Goal: Information Seeking & Learning: Learn about a topic

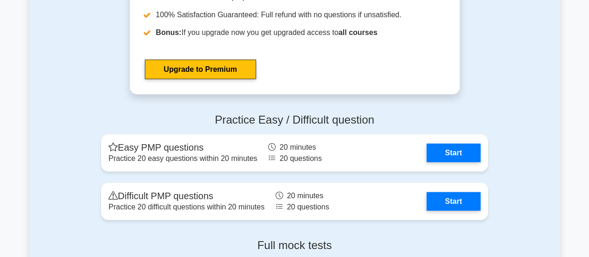
scroll to position [2969, 0]
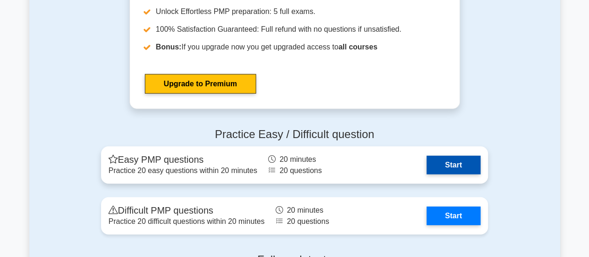
click at [456, 162] on link "Start" at bounding box center [454, 165] width 54 height 19
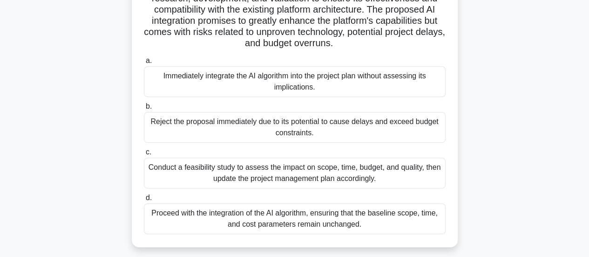
scroll to position [233, 0]
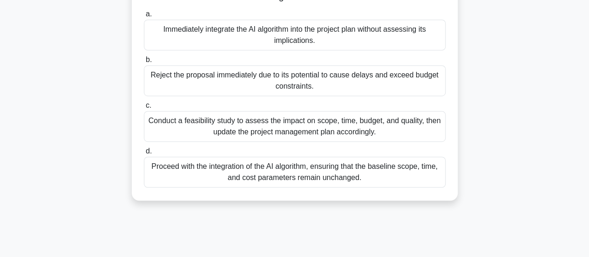
click at [364, 128] on div "Conduct a feasibility study to assess the impact on scope, time, budget, and qu…" at bounding box center [295, 126] width 302 height 31
click at [144, 109] on input "c. Conduct a feasibility study to assess the impact on scope, time, budget, and…" at bounding box center [144, 105] width 0 height 6
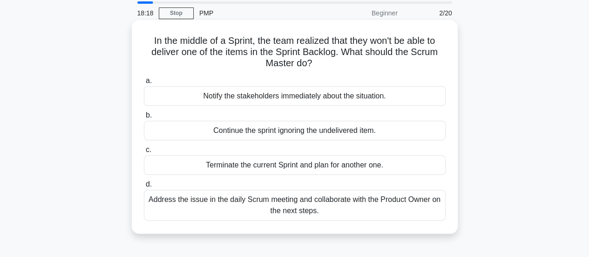
scroll to position [47, 0]
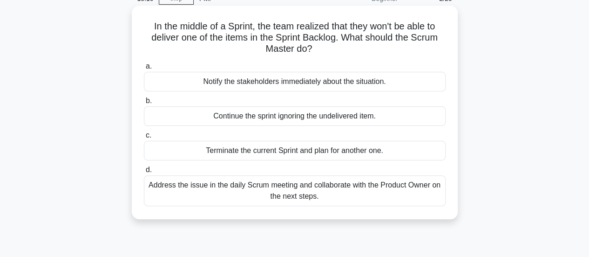
click at [347, 190] on div "Address the issue in the daily Scrum meeting and collaborate with the Product O…" at bounding box center [295, 190] width 302 height 31
click at [144, 173] on input "d. Address the issue in the daily Scrum meeting and collaborate with the Produc…" at bounding box center [144, 170] width 0 height 6
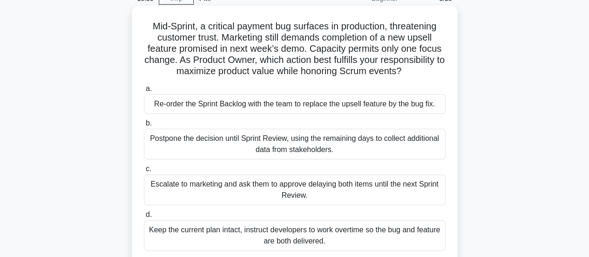
click at [349, 191] on div "Escalate to marketing and ask them to approve delaying both items until the nex…" at bounding box center [295, 189] width 302 height 31
click at [144, 172] on input "c. Escalate to marketing and ask them to approve delaying both items until the …" at bounding box center [144, 169] width 0 height 6
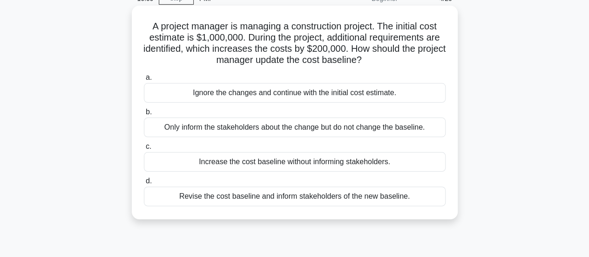
click at [310, 197] on div "Revise the cost baseline and inform stakeholders of the new baseline." at bounding box center [295, 196] width 302 height 20
click at [144, 184] on input "d. Revise the cost baseline and inform stakeholders of the new baseline." at bounding box center [144, 181] width 0 height 6
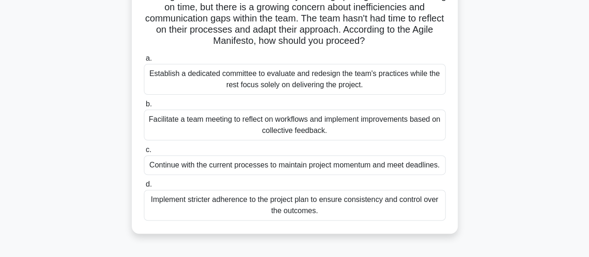
scroll to position [93, 0]
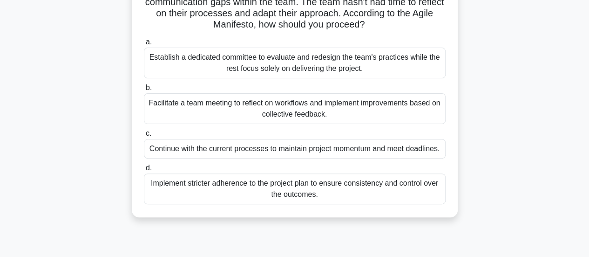
click at [359, 109] on div "Facilitate a team meeting to reflect on workflows and implement improvements ba…" at bounding box center [295, 108] width 302 height 31
click at [144, 91] on input "b. Facilitate a team meeting to reflect on workflows and implement improvements…" at bounding box center [144, 88] width 0 height 6
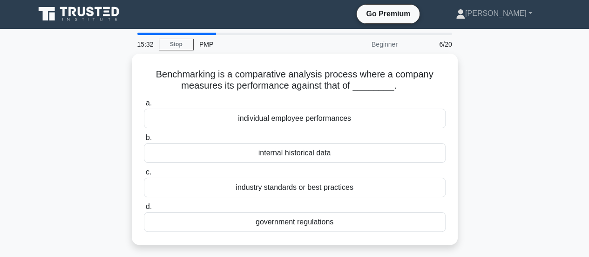
scroll to position [0, 0]
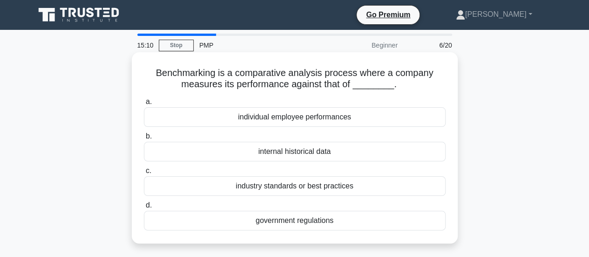
drag, startPoint x: 287, startPoint y: 192, endPoint x: 287, endPoint y: 200, distance: 7.5
click at [287, 200] on div "a. individual employee performances b. internal historical data c. d." at bounding box center [294, 163] width 313 height 138
click at [274, 186] on div "industry standards or best practices" at bounding box center [295, 186] width 302 height 20
click at [144, 174] on input "c. industry standards or best practices" at bounding box center [144, 171] width 0 height 6
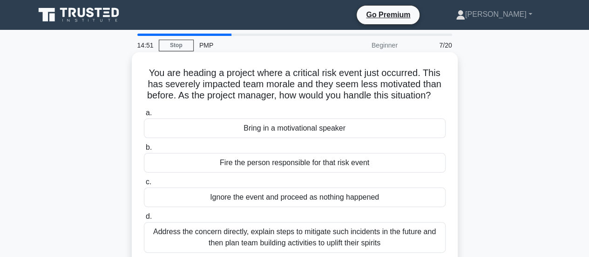
scroll to position [47, 0]
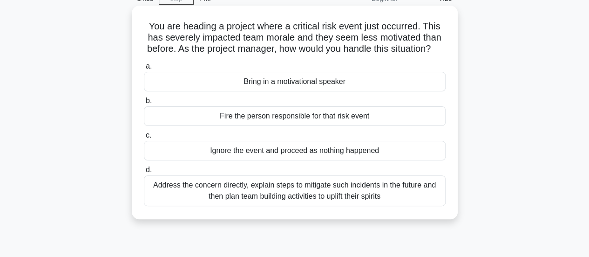
click at [330, 204] on div "Address the concern directly, explain steps to mitigate such incidents in the f…" at bounding box center [295, 190] width 302 height 31
click at [144, 173] on input "d. Address the concern directly, explain steps to mitigate such incidents in th…" at bounding box center [144, 170] width 0 height 6
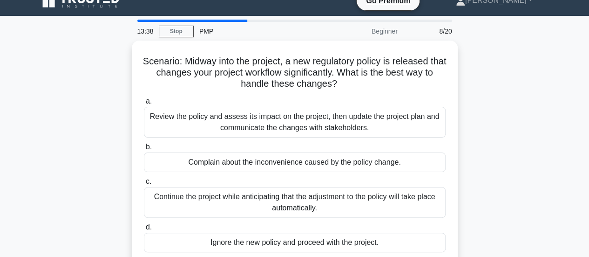
scroll to position [0, 0]
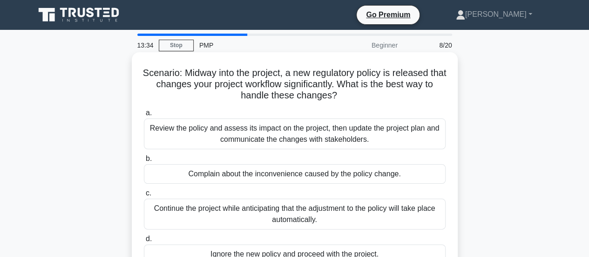
drag, startPoint x: 189, startPoint y: 75, endPoint x: 453, endPoint y: 114, distance: 267.0
click at [348, 95] on h5 "Scenario: Midway into the project, a new regulatory policy is released that cha…" at bounding box center [295, 84] width 304 height 34
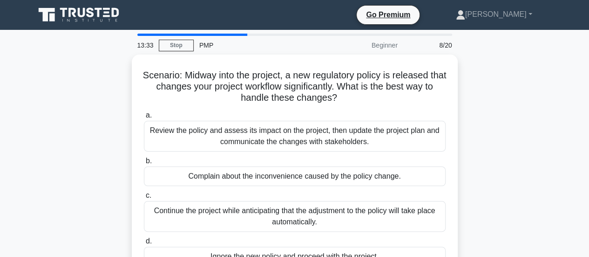
drag, startPoint x: 528, startPoint y: 122, endPoint x: 523, endPoint y: 123, distance: 4.8
click at [526, 122] on div "Scenario: Midway into the project, a new regulatory policy is released that cha…" at bounding box center [294, 172] width 531 height 236
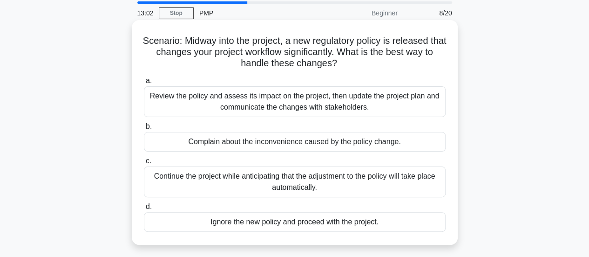
scroll to position [47, 0]
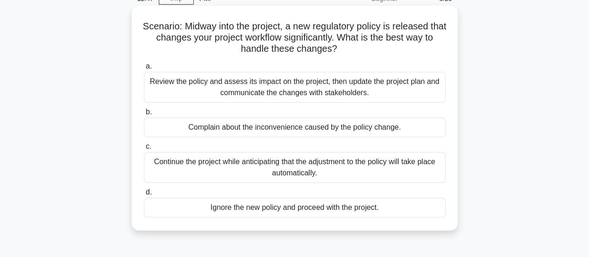
click at [312, 88] on div "Review the policy and assess its impact on the project, then update the project…" at bounding box center [295, 87] width 302 height 31
click at [144, 69] on input "a. Review the policy and assess its impact on the project, then update the proj…" at bounding box center [144, 66] width 0 height 6
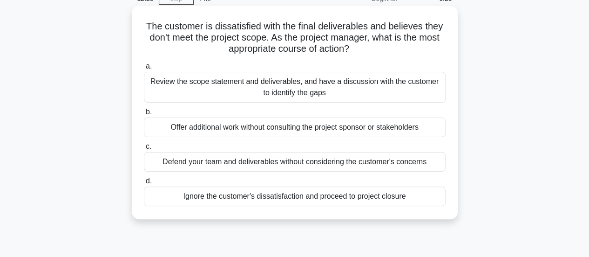
click at [345, 89] on div "Review the scope statement and deliverables, and have a discussion with the cus…" at bounding box center [295, 87] width 302 height 31
click at [144, 69] on input "a. Review the scope statement and deliverables, and have a discussion with the …" at bounding box center [144, 66] width 0 height 6
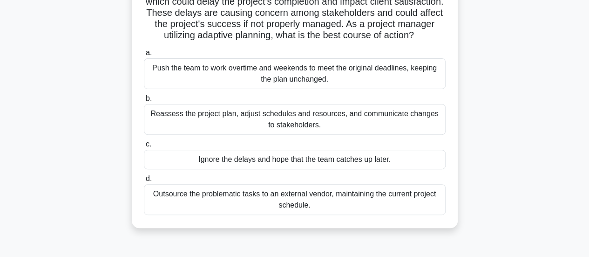
scroll to position [93, 0]
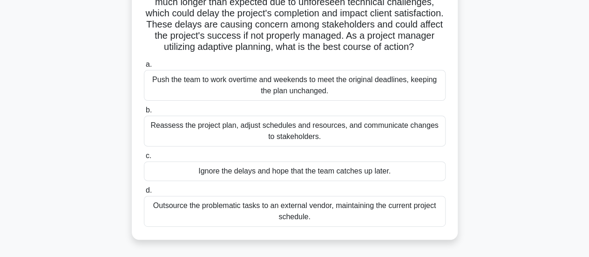
click at [310, 143] on div "Reassess the project plan, adjust schedules and resources, and communicate chan…" at bounding box center [295, 131] width 302 height 31
click at [144, 113] on input "b. Reassess the project plan, adjust schedules and resources, and communicate c…" at bounding box center [144, 110] width 0 height 6
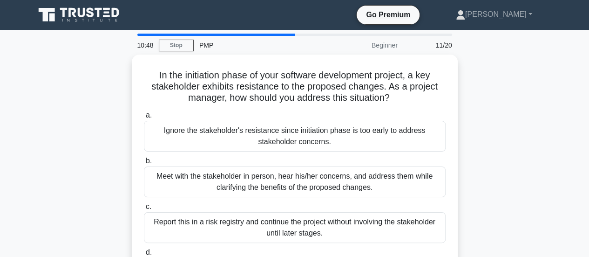
scroll to position [47, 0]
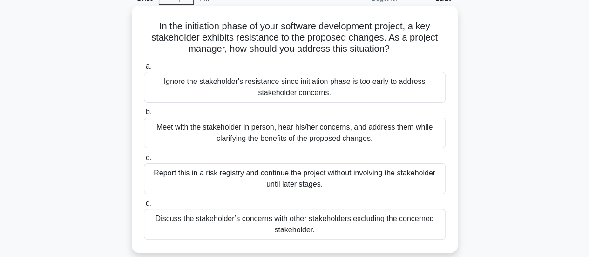
click at [293, 137] on div "Meet with the stakeholder in person, hear his/her concerns, and address them wh…" at bounding box center [295, 132] width 302 height 31
click at [144, 115] on input "b. Meet with the stakeholder in person, hear his/her concerns, and address them…" at bounding box center [144, 112] width 0 height 6
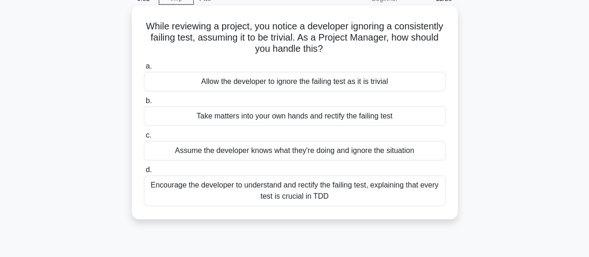
click at [356, 193] on div "Encourage the developer to understand and rectify the failing test, explaining …" at bounding box center [295, 190] width 302 height 31
click at [144, 173] on input "d. Encourage the developer to understand and rectify the failing test, explaini…" at bounding box center [144, 170] width 0 height 6
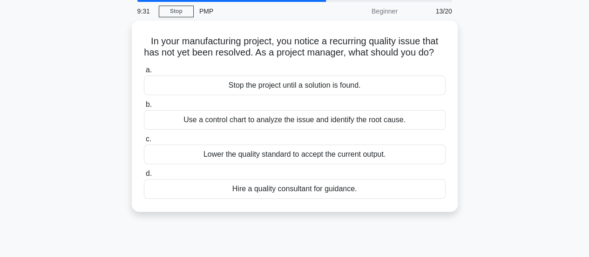
scroll to position [0, 0]
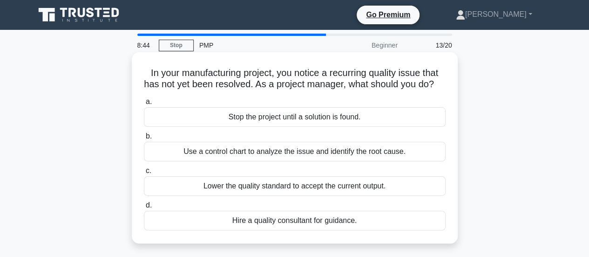
click at [314, 161] on div "Use a control chart to analyze the issue and identify the root cause." at bounding box center [295, 152] width 302 height 20
click at [144, 139] on input "b. Use a control chart to analyze the issue and identify the root cause." at bounding box center [144, 136] width 0 height 6
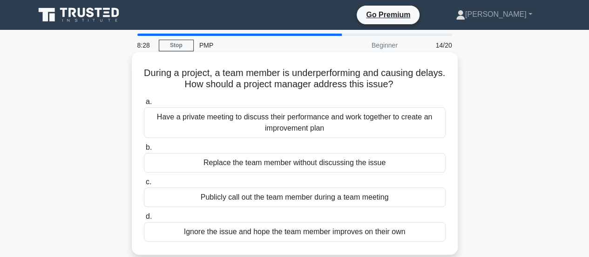
click at [311, 129] on div "Have a private meeting to discuss their performance and work together to create…" at bounding box center [295, 122] width 302 height 31
click at [144, 105] on input "a. Have a private meeting to discuss their performance and work together to cre…" at bounding box center [144, 102] width 0 height 6
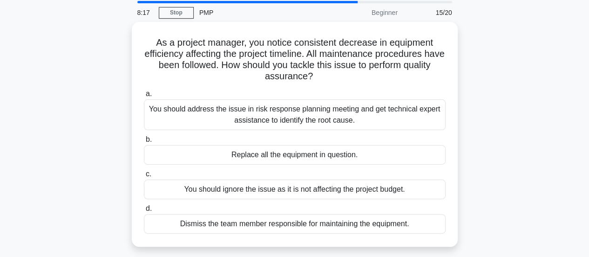
scroll to position [47, 0]
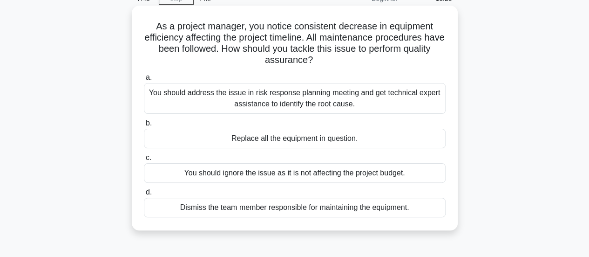
click at [305, 106] on div "You should address the issue in risk response planning meeting and get technica…" at bounding box center [295, 98] width 302 height 31
click at [144, 81] on input "a. You should address the issue in risk response planning meeting and get techn…" at bounding box center [144, 78] width 0 height 6
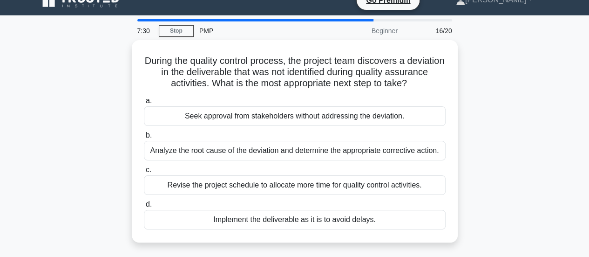
scroll to position [0, 0]
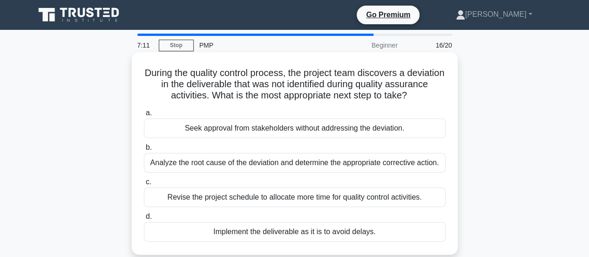
click at [291, 163] on div "Analyze the root cause of the deviation and determine the appropriate correctiv…" at bounding box center [295, 163] width 302 height 20
click at [144, 150] on input "b. Analyze the root cause of the deviation and determine the appropriate correc…" at bounding box center [144, 147] width 0 height 6
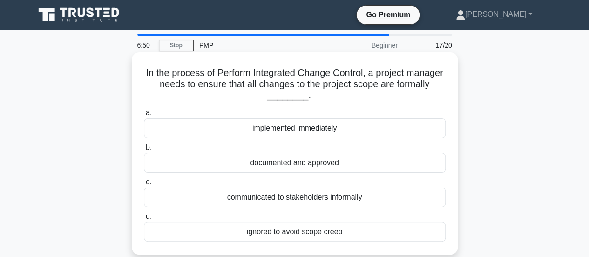
click at [286, 165] on div "documented and approved" at bounding box center [295, 163] width 302 height 20
click at [144, 150] on input "b. documented and approved" at bounding box center [144, 147] width 0 height 6
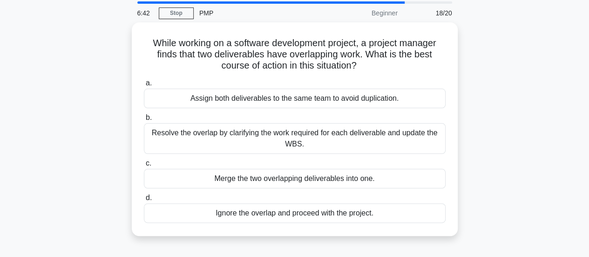
scroll to position [47, 0]
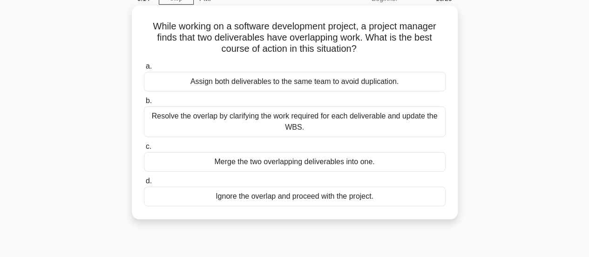
click at [327, 124] on div "Resolve the overlap by clarifying the work required for each deliverable and up…" at bounding box center [295, 121] width 302 height 31
click at [144, 104] on input "b. Resolve the overlap by clarifying the work required for each deliverable and…" at bounding box center [144, 101] width 0 height 6
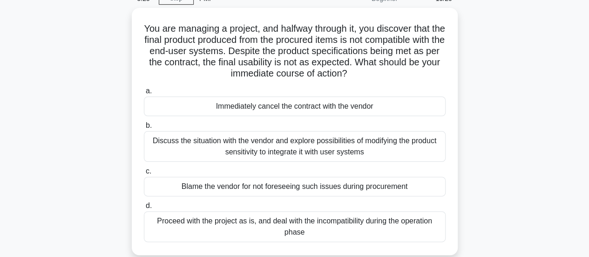
scroll to position [93, 0]
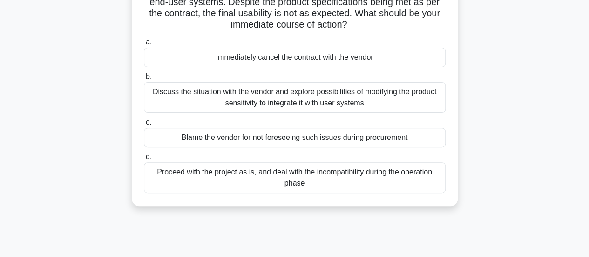
click at [288, 99] on div "Discuss the situation with the vendor and explore possibilities of modifying th…" at bounding box center [295, 97] width 302 height 31
click at [144, 80] on input "b. Discuss the situation with the vendor and explore possibilities of modifying…" at bounding box center [144, 77] width 0 height 6
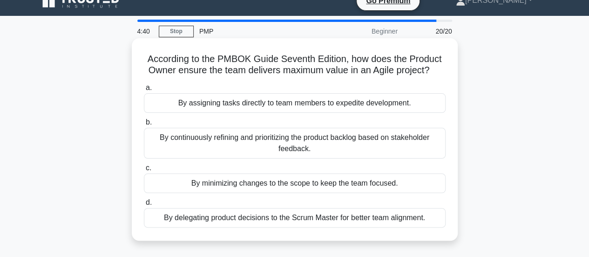
scroll to position [0, 0]
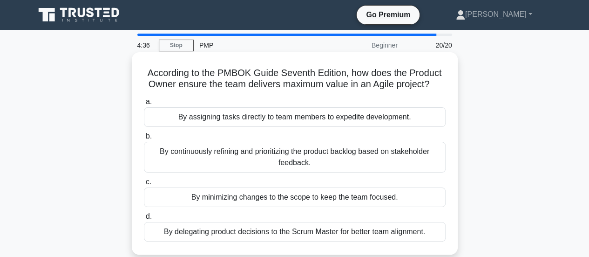
click at [302, 162] on div "By continuously refining and prioritizing the product backlog based on stakehol…" at bounding box center [295, 157] width 302 height 31
click at [144, 139] on input "b. By continuously refining and prioritizing the product backlog based on stake…" at bounding box center [144, 136] width 0 height 6
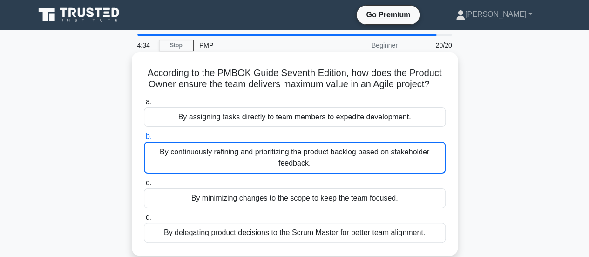
click at [302, 162] on div "By continuously refining and prioritizing the product backlog based on stakehol…" at bounding box center [295, 158] width 302 height 32
click at [144, 139] on input "b. By continuously refining and prioritizing the product backlog based on stake…" at bounding box center [144, 136] width 0 height 6
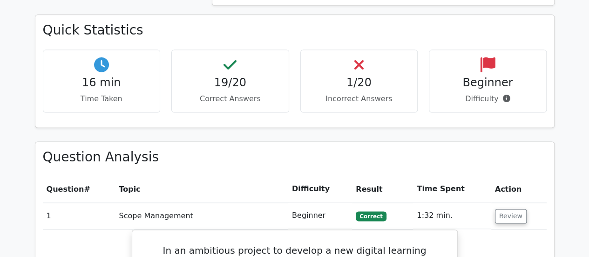
scroll to position [652, 0]
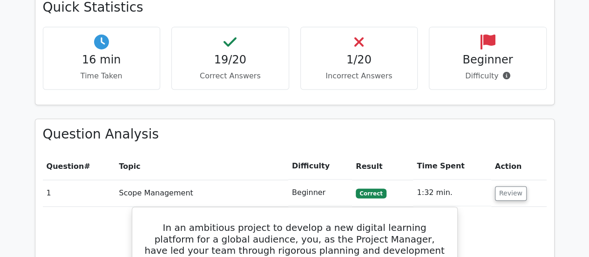
click at [335, 33] on div "1/20 Incorrect Answers" at bounding box center [359, 58] width 118 height 63
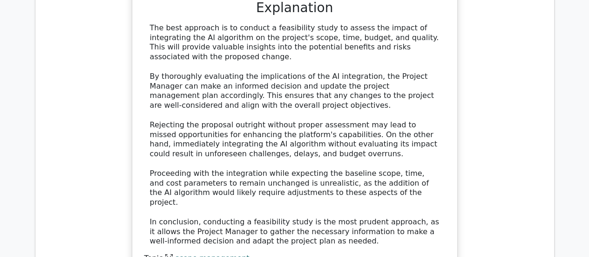
scroll to position [1397, 0]
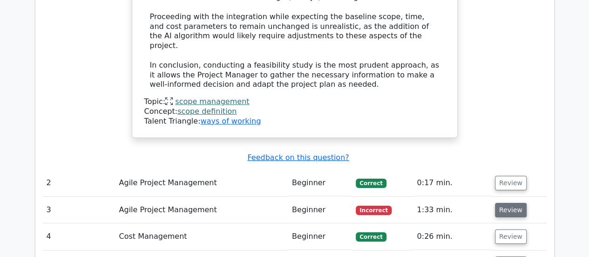
click at [510, 203] on button "Review" at bounding box center [511, 210] width 32 height 14
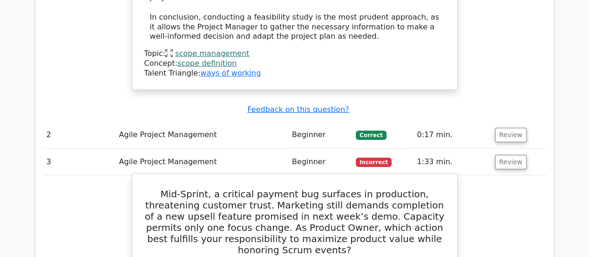
scroll to position [1444, 0]
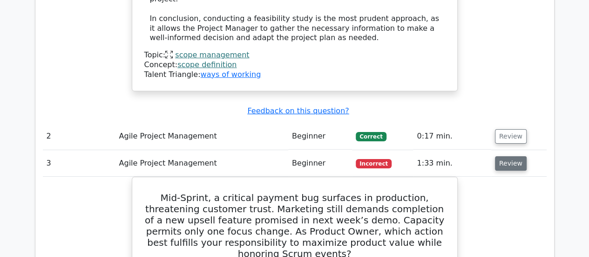
click at [506, 156] on button "Review" at bounding box center [511, 163] width 32 height 14
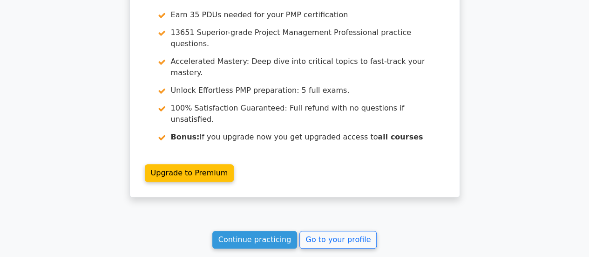
scroll to position [2198, 0]
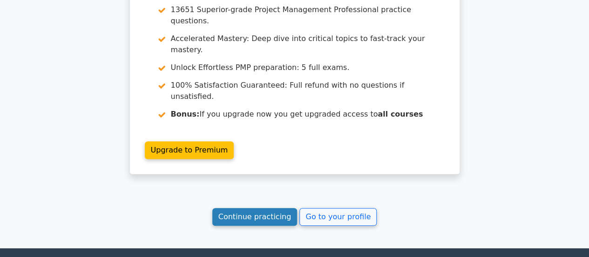
click at [270, 208] on link "Continue practicing" at bounding box center [254, 217] width 85 height 18
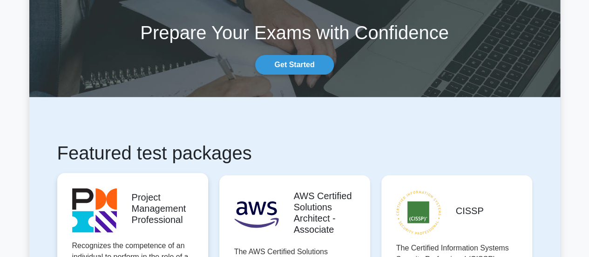
scroll to position [93, 0]
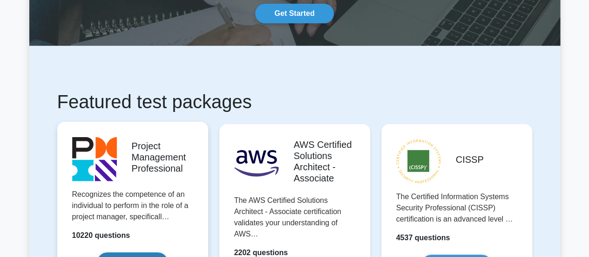
click at [118, 252] on link "Start practicing" at bounding box center [132, 262] width 70 height 20
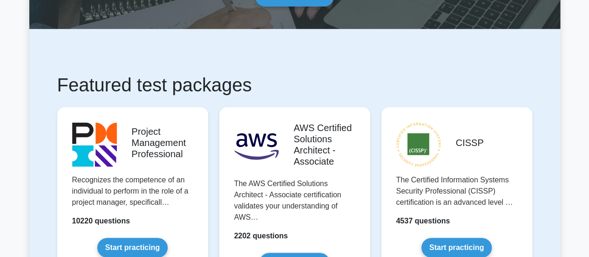
scroll to position [0, 0]
